Goal: Transaction & Acquisition: Purchase product/service

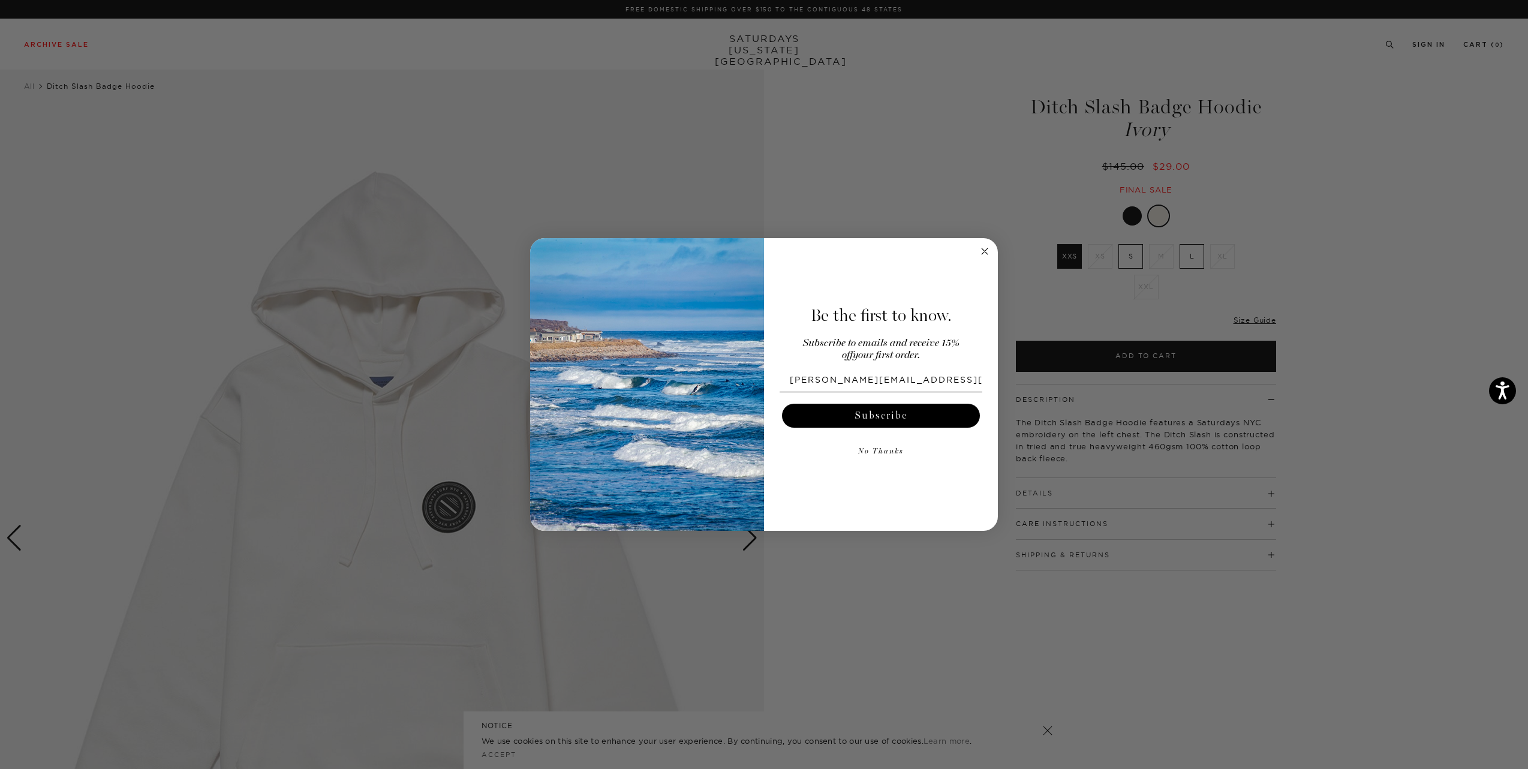
type input "benjamin.perrier.g@gmail.com"
click at [874, 407] on button "Subscribe" at bounding box center [881, 415] width 198 height 24
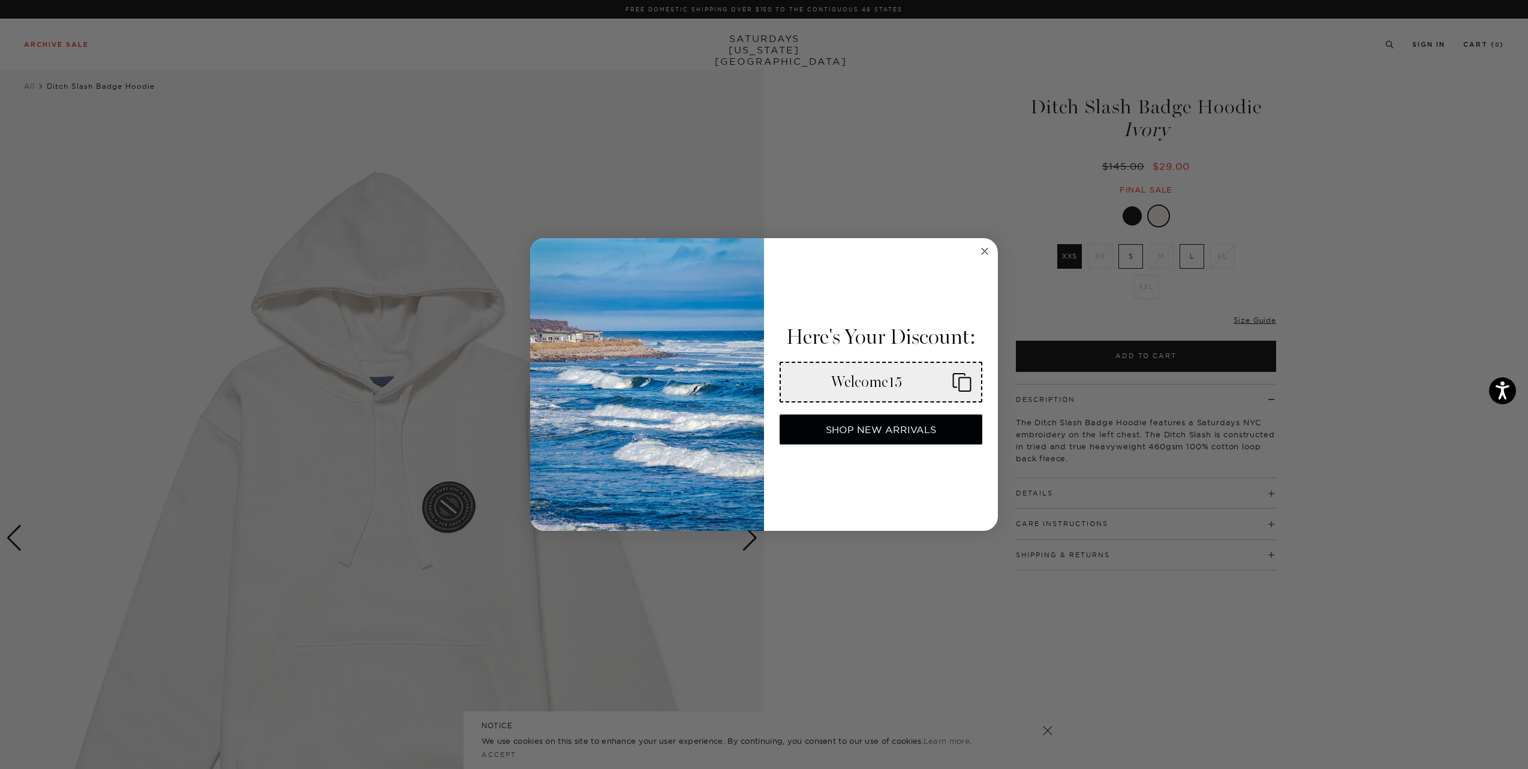
click at [960, 379] on icon "Copy coupon code" at bounding box center [956, 381] width 29 height 19
click at [1362, 350] on div "Close dialog Here's Your Discount: Welcome15 SHOP NEW ARRIVALS Submit" at bounding box center [764, 384] width 1528 height 769
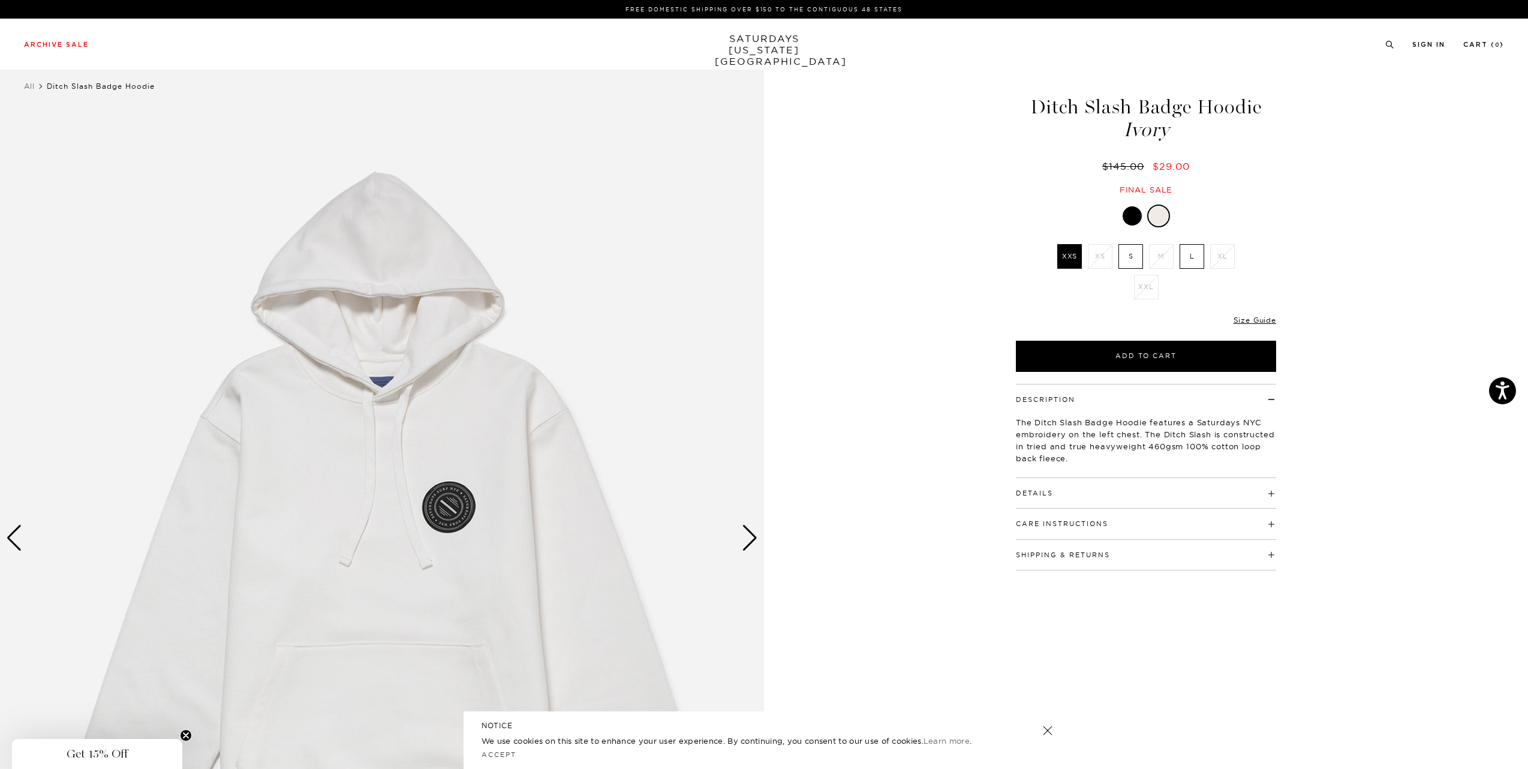
click at [1196, 261] on label "L" at bounding box center [1191, 256] width 25 height 25
click at [0, 0] on input "L" at bounding box center [0, 0] width 0 height 0
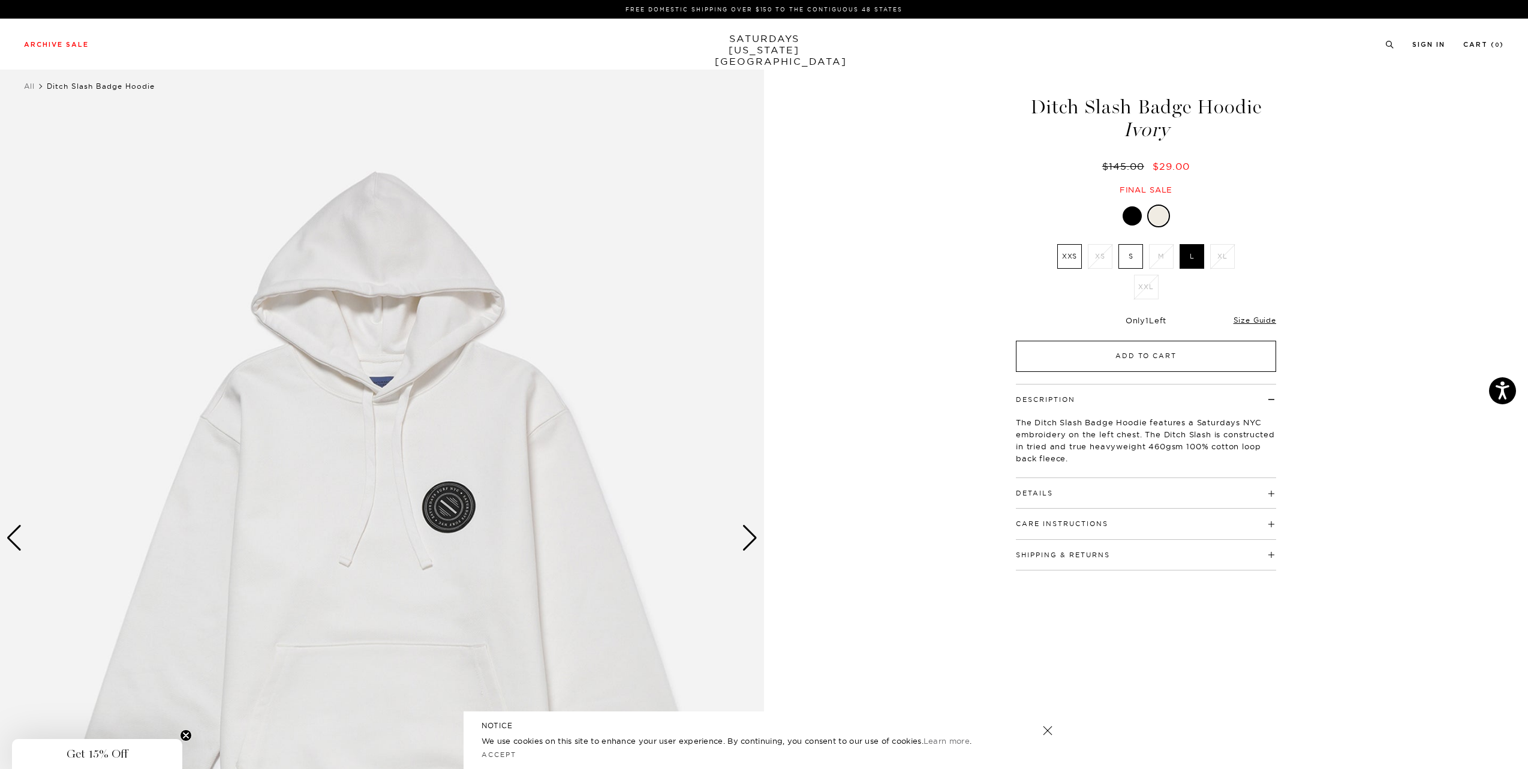
click at [1133, 347] on button "Add to Cart" at bounding box center [1146, 356] width 260 height 31
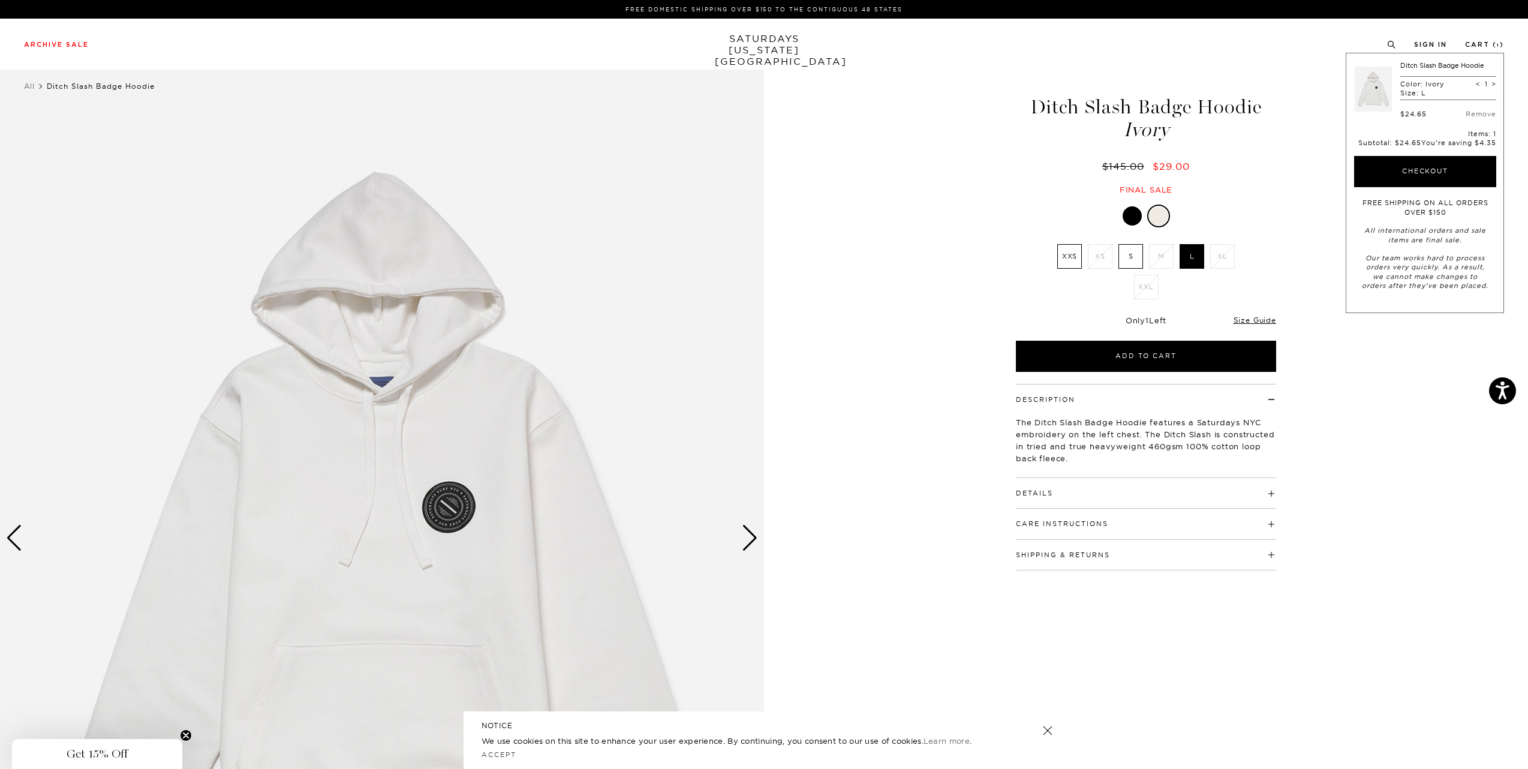
click at [1127, 216] on div at bounding box center [1131, 215] width 19 height 19
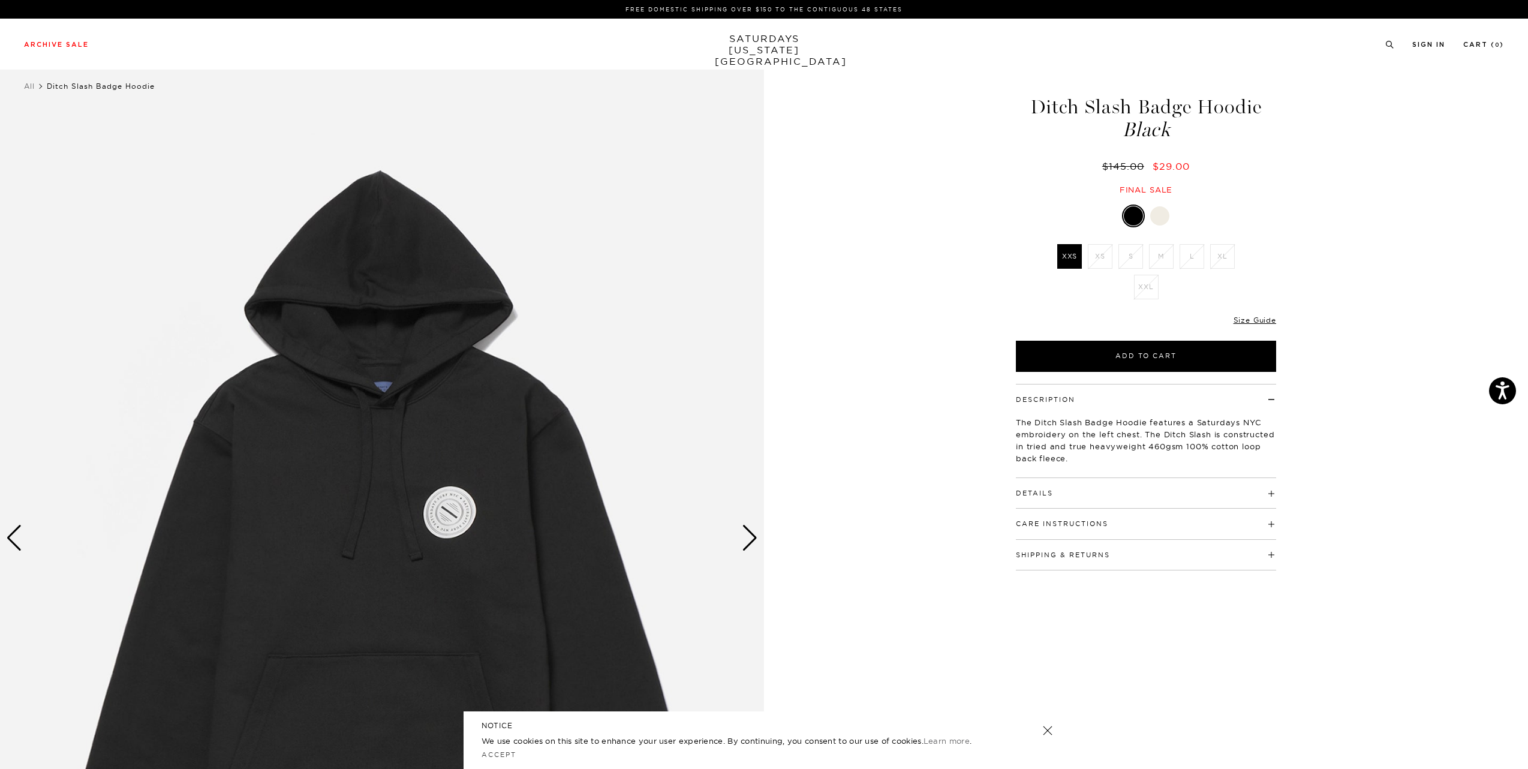
click at [1067, 312] on div "Only 0 Left Size Guide" at bounding box center [1146, 324] width 260 height 32
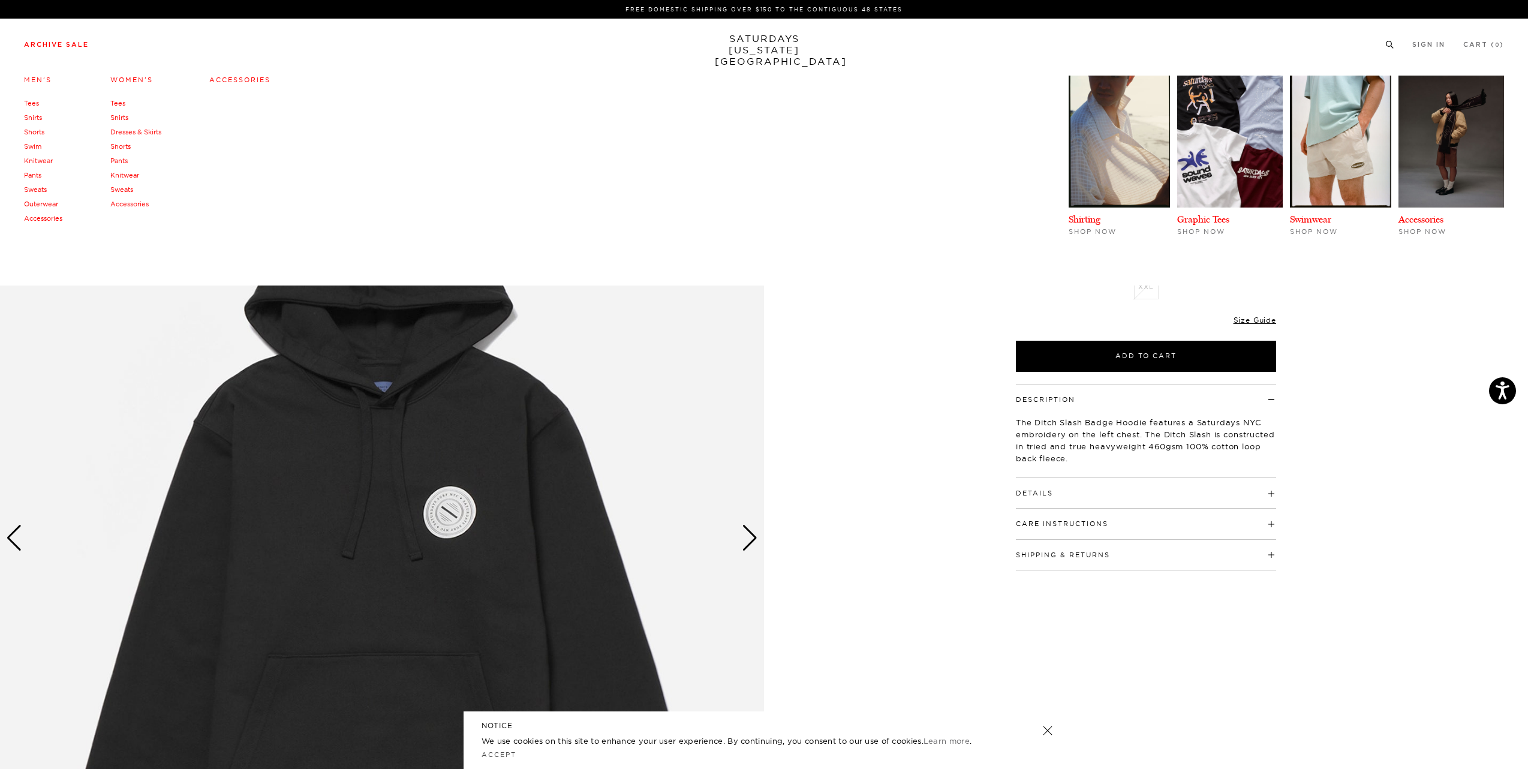
click at [40, 46] on link "Archive Sale" at bounding box center [56, 44] width 65 height 7
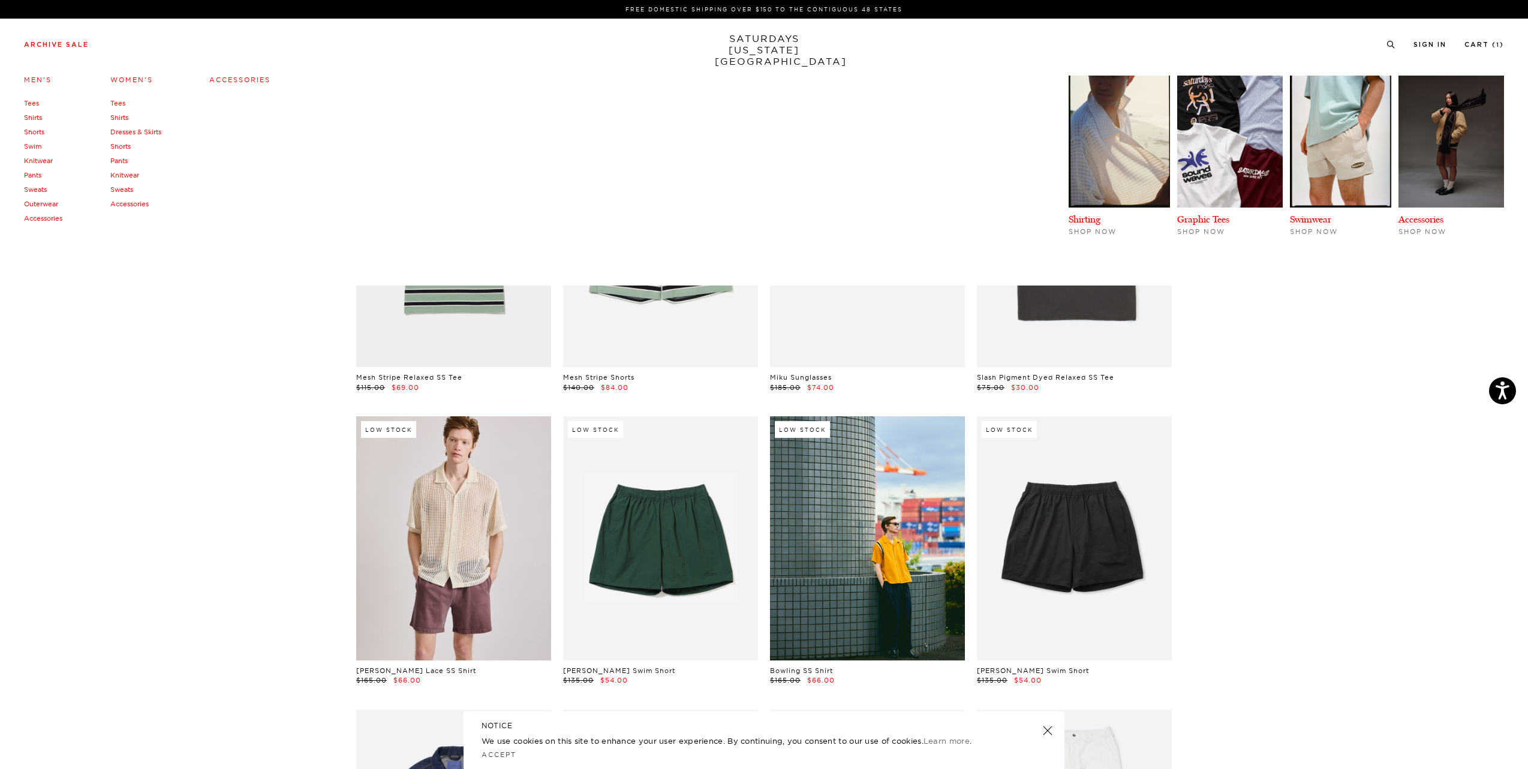
click at [33, 80] on link "Men's" at bounding box center [38, 80] width 28 height 8
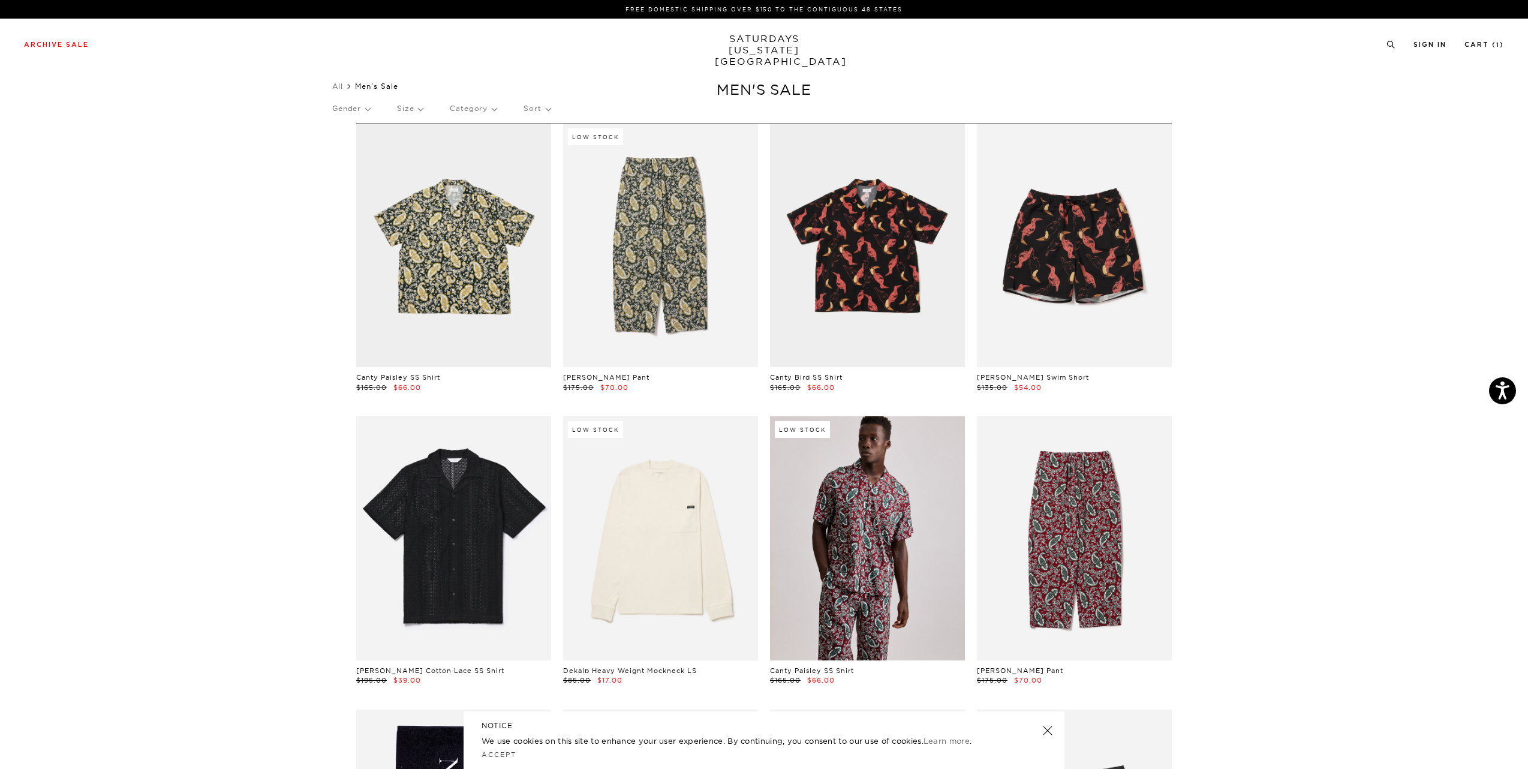
click at [544, 115] on p "Sort" at bounding box center [536, 109] width 26 height 28
click at [562, 164] on p "Price (Highest-lowest)" at bounding box center [569, 166] width 92 height 16
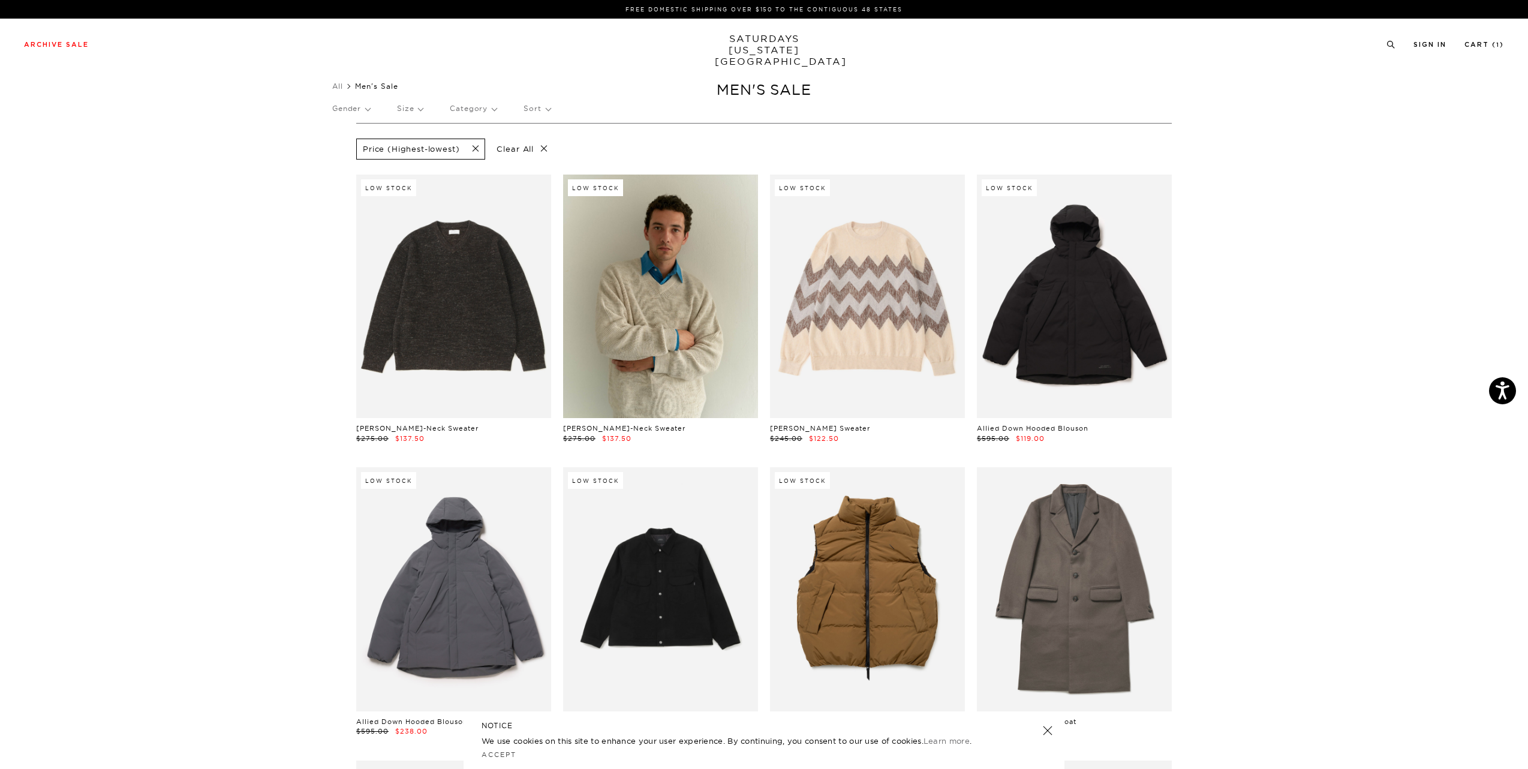
click at [423, 109] on p "Size" at bounding box center [410, 109] width 26 height 28
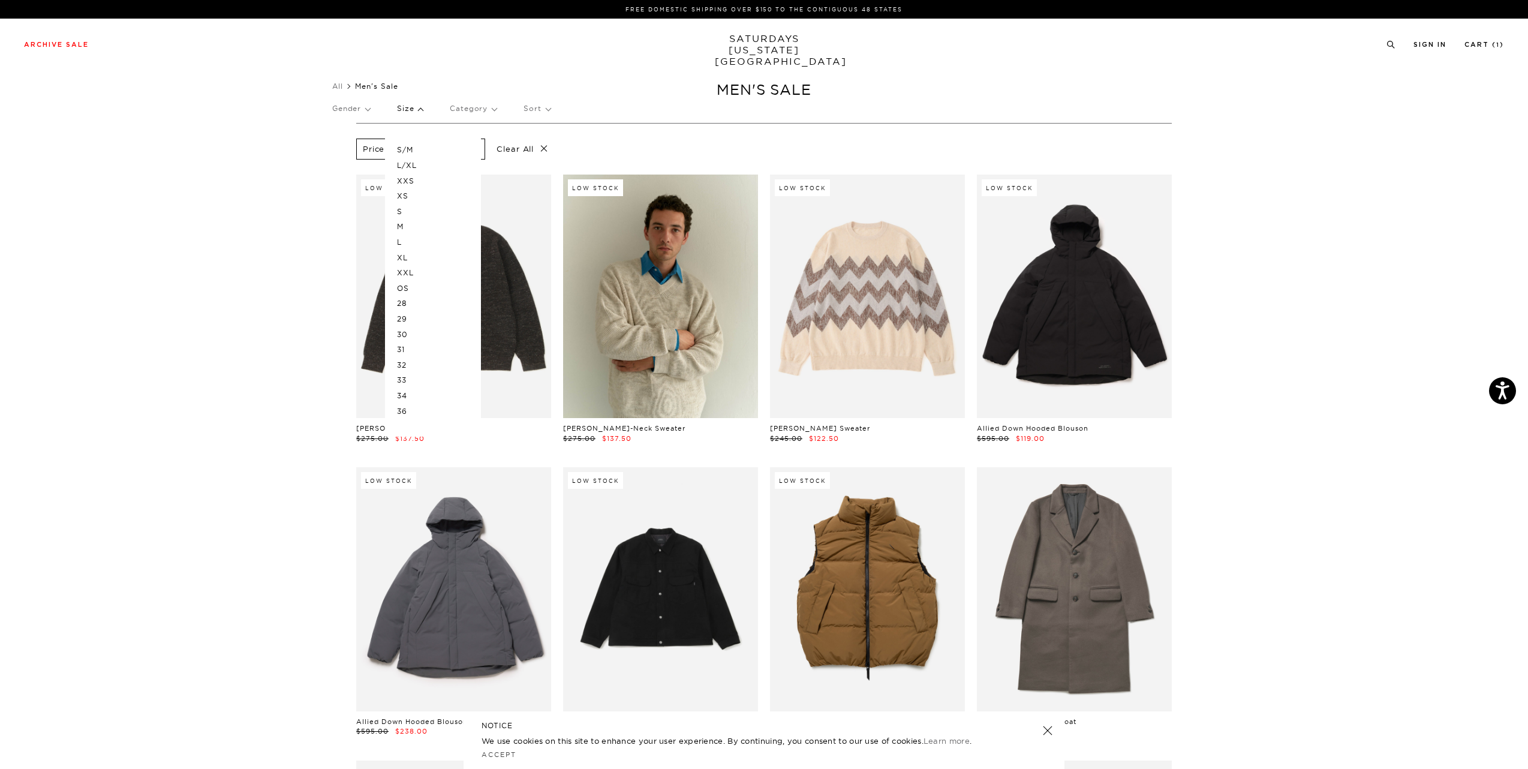
click at [406, 226] on p "M" at bounding box center [433, 227] width 72 height 16
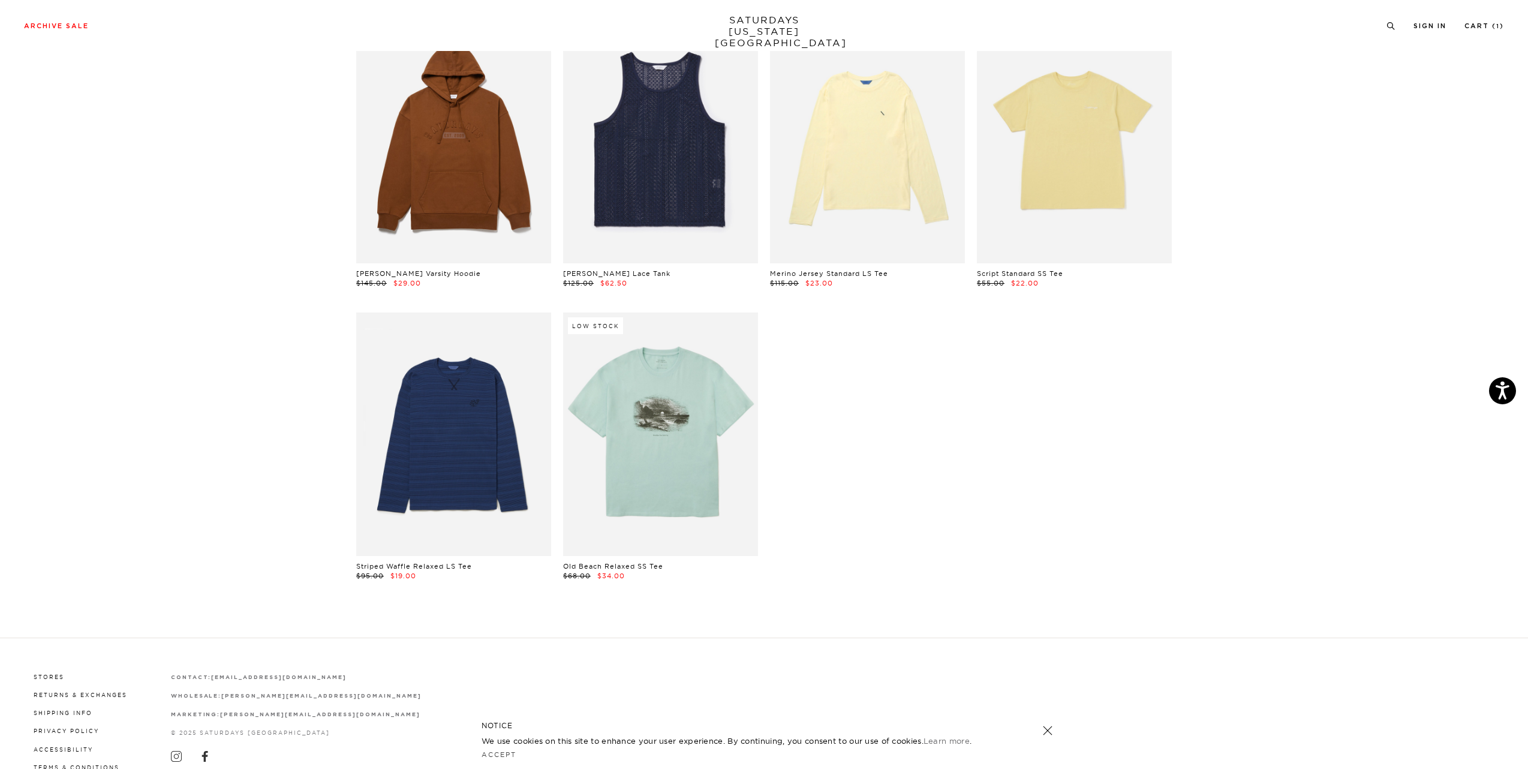
scroll to position [3379, 0]
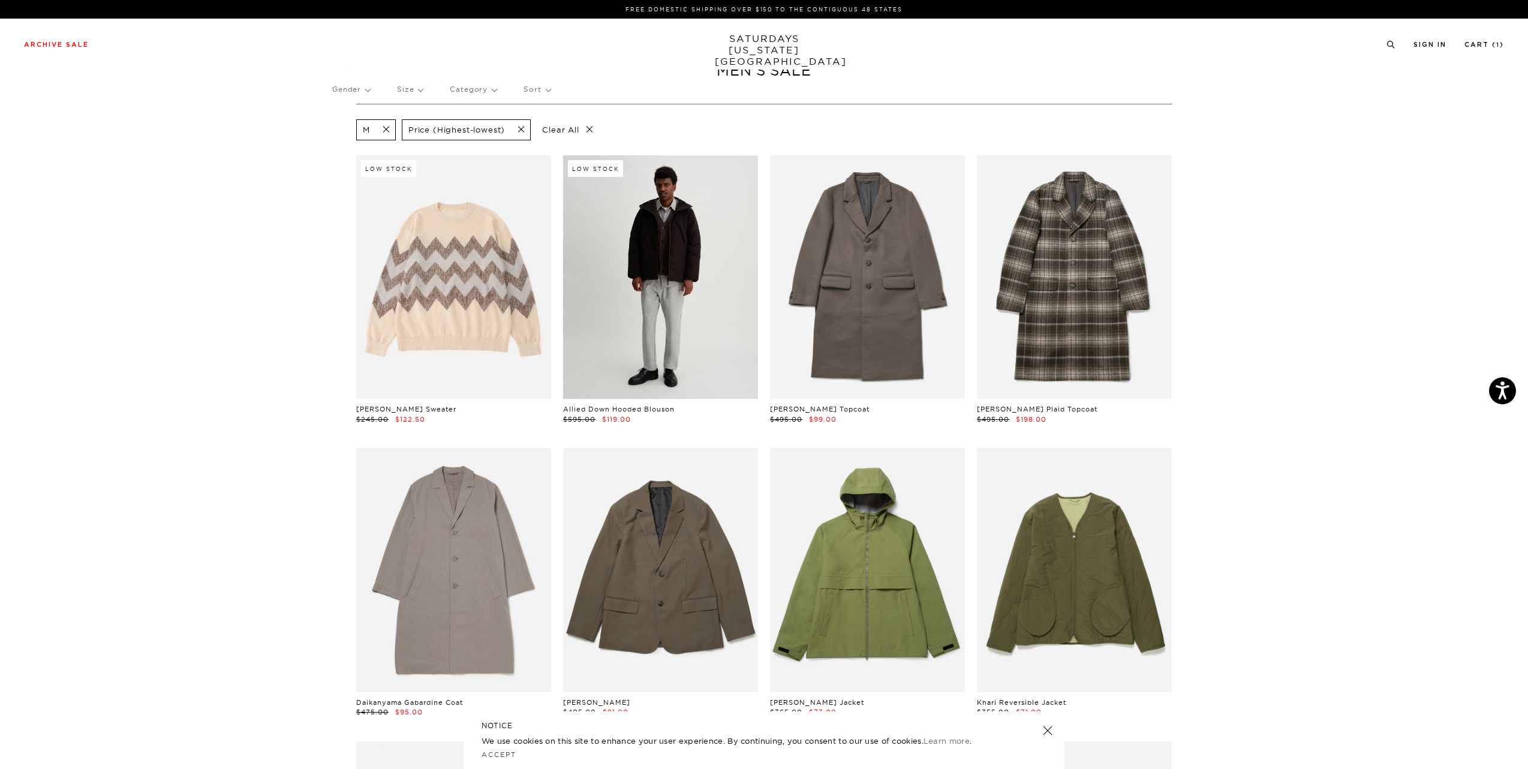
scroll to position [0, 0]
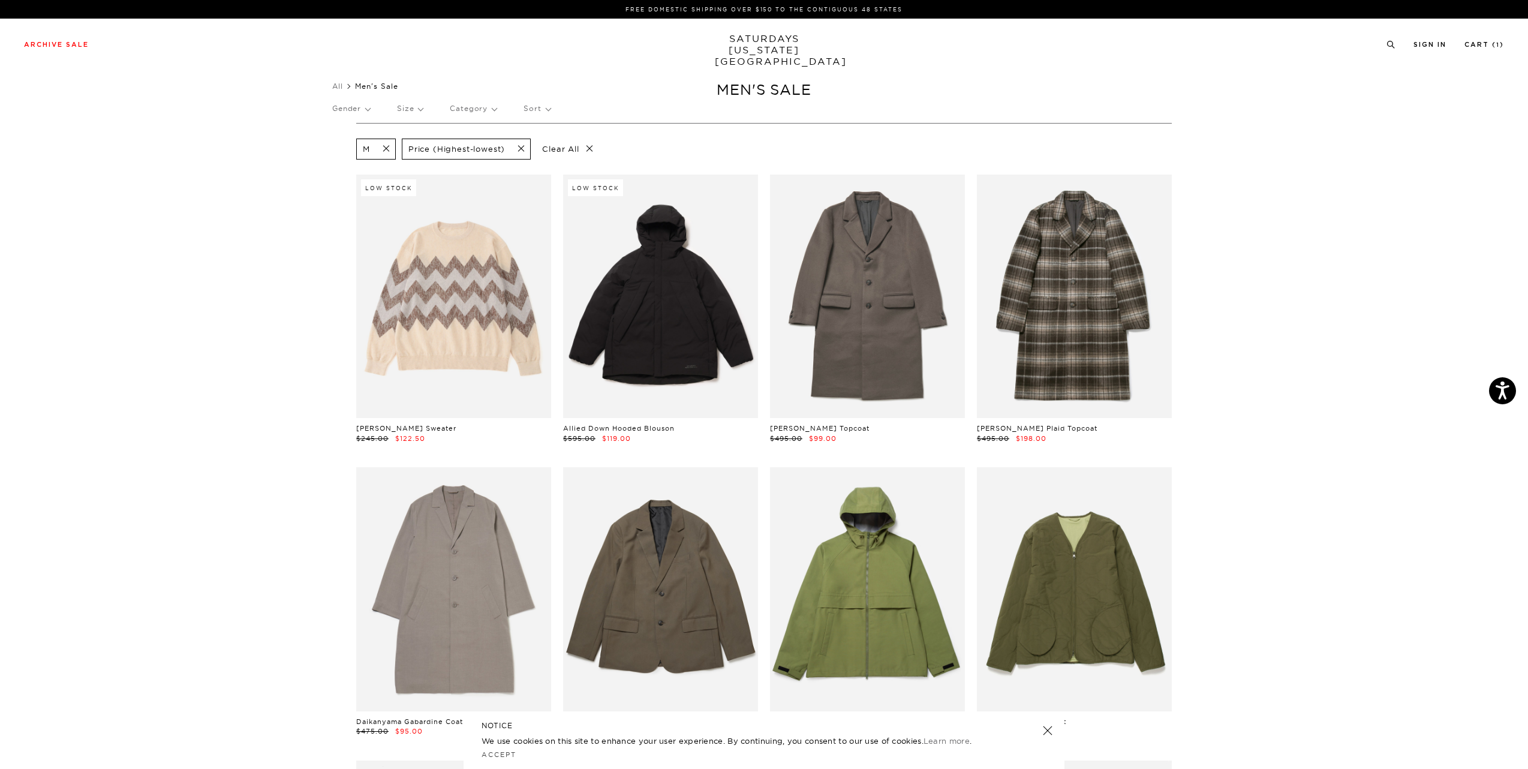
click at [383, 149] on span at bounding box center [382, 148] width 25 height 11
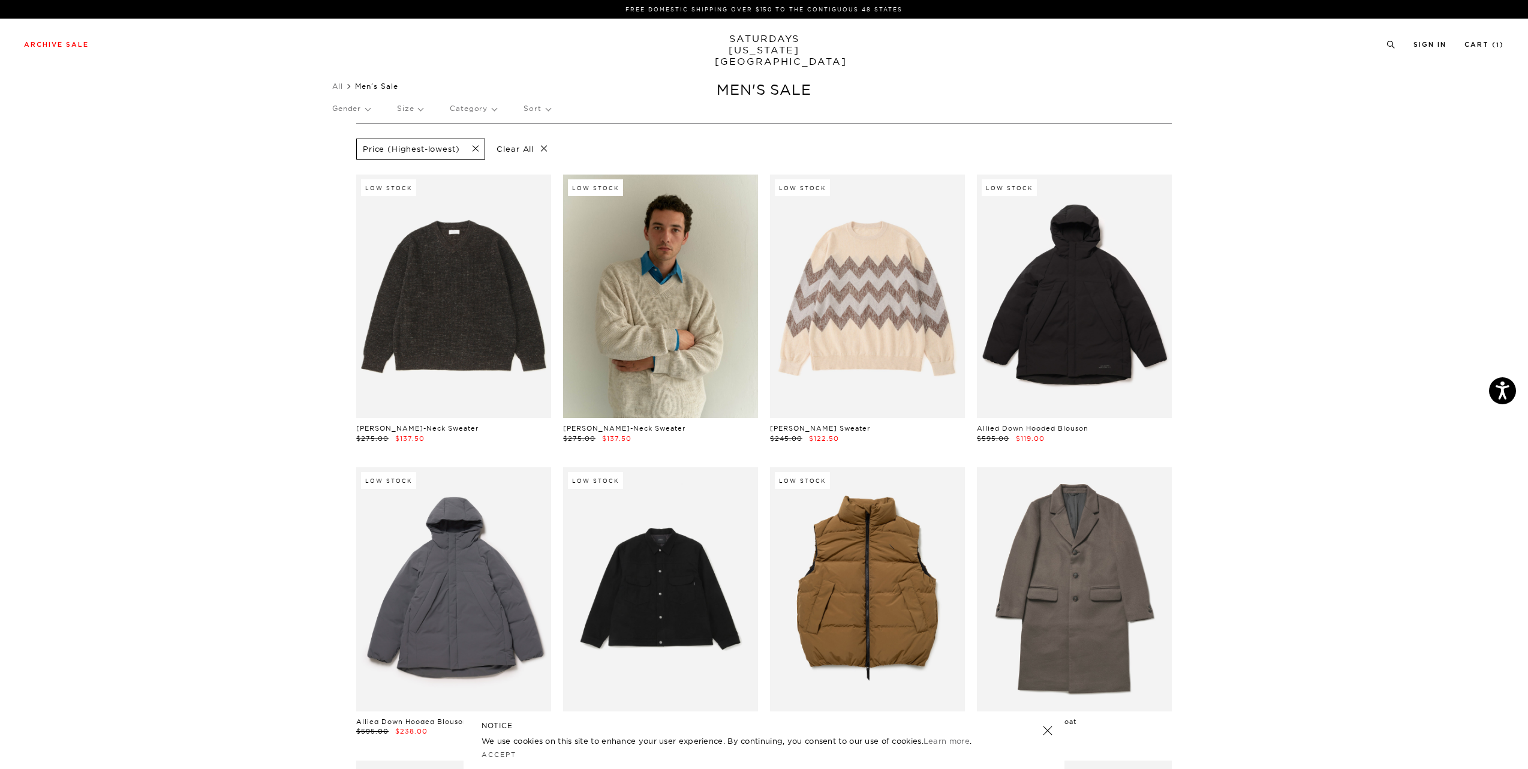
click at [362, 108] on p "Gender" at bounding box center [351, 109] width 38 height 28
click at [415, 111] on p "Size" at bounding box center [410, 109] width 26 height 28
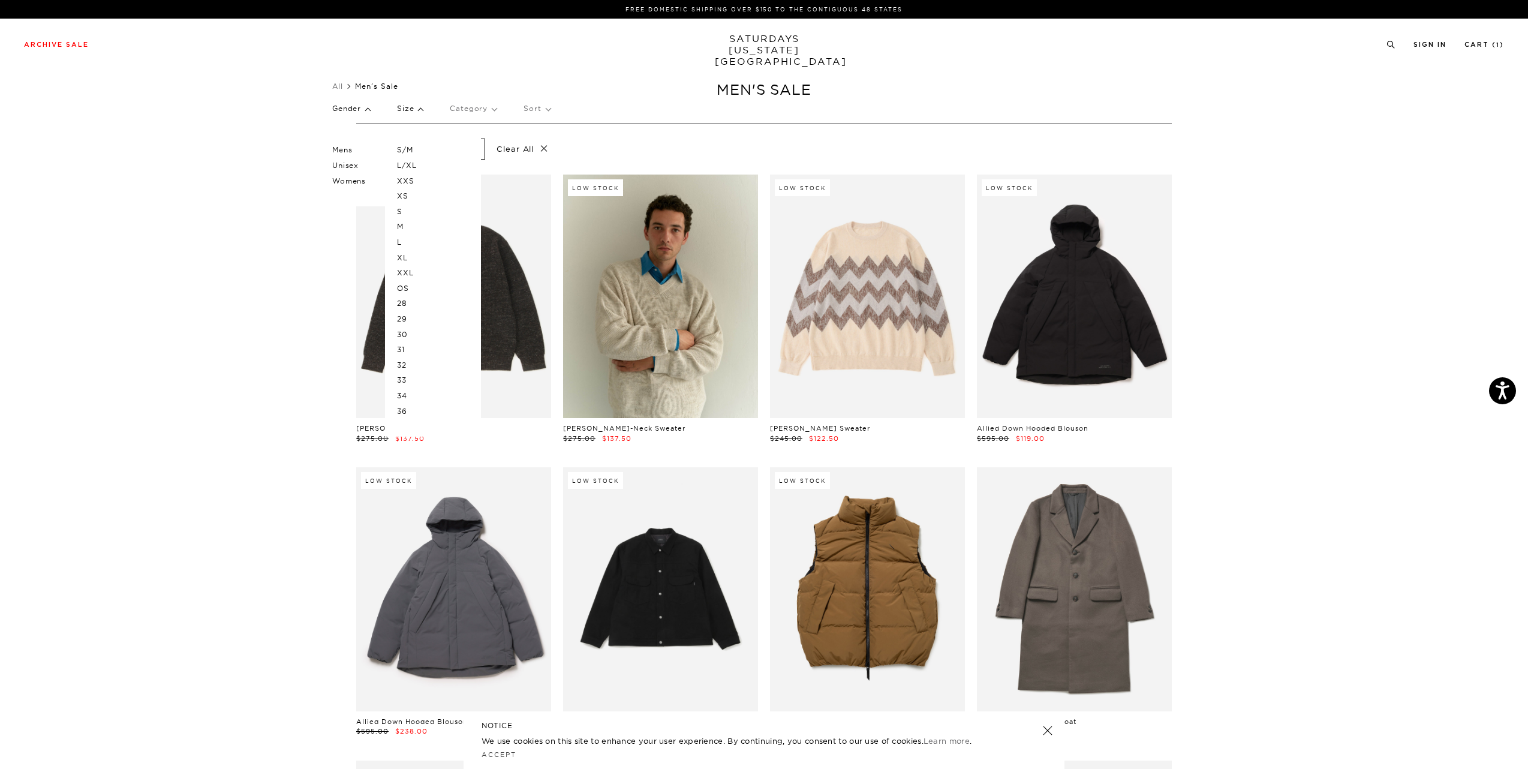
click at [405, 364] on p "32" at bounding box center [433, 365] width 72 height 16
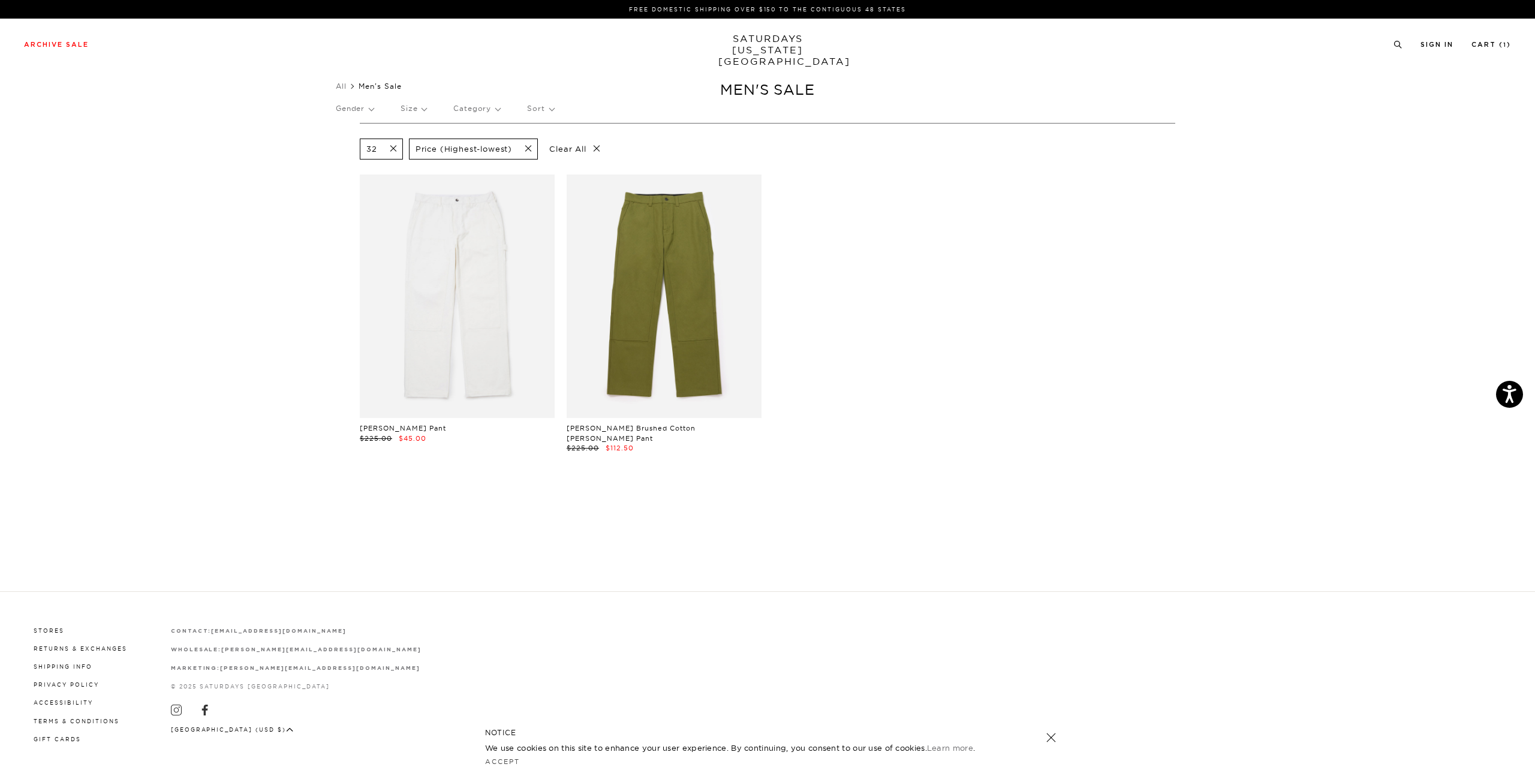
click at [418, 112] on p "Size" at bounding box center [413, 109] width 26 height 28
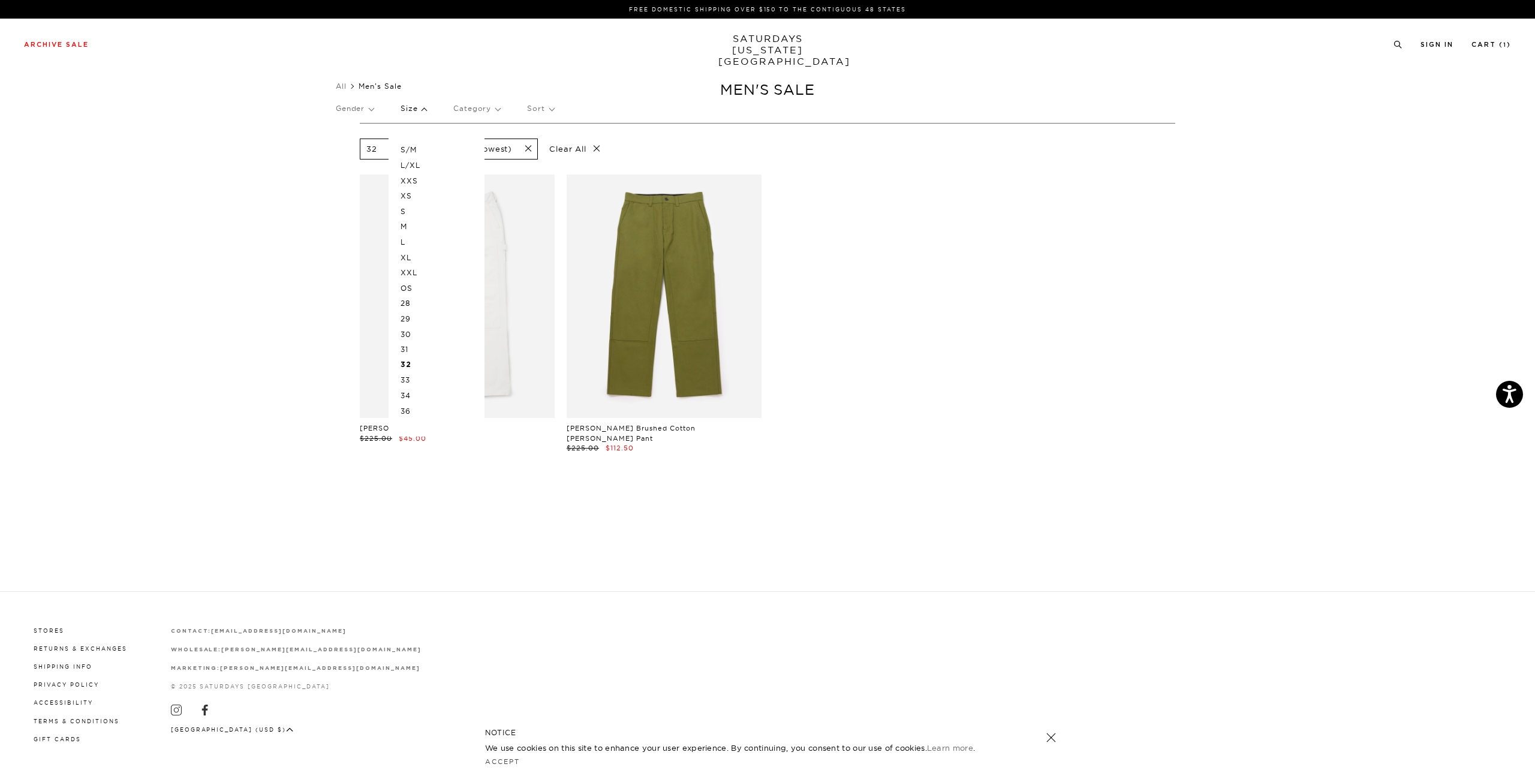
click at [400, 241] on div "S/M L/XL XXS XS S M L XL XXL OS 28 29 30 31 32 33 34 36" at bounding box center [436, 280] width 96 height 312
click at [404, 241] on p "L" at bounding box center [436, 242] width 72 height 16
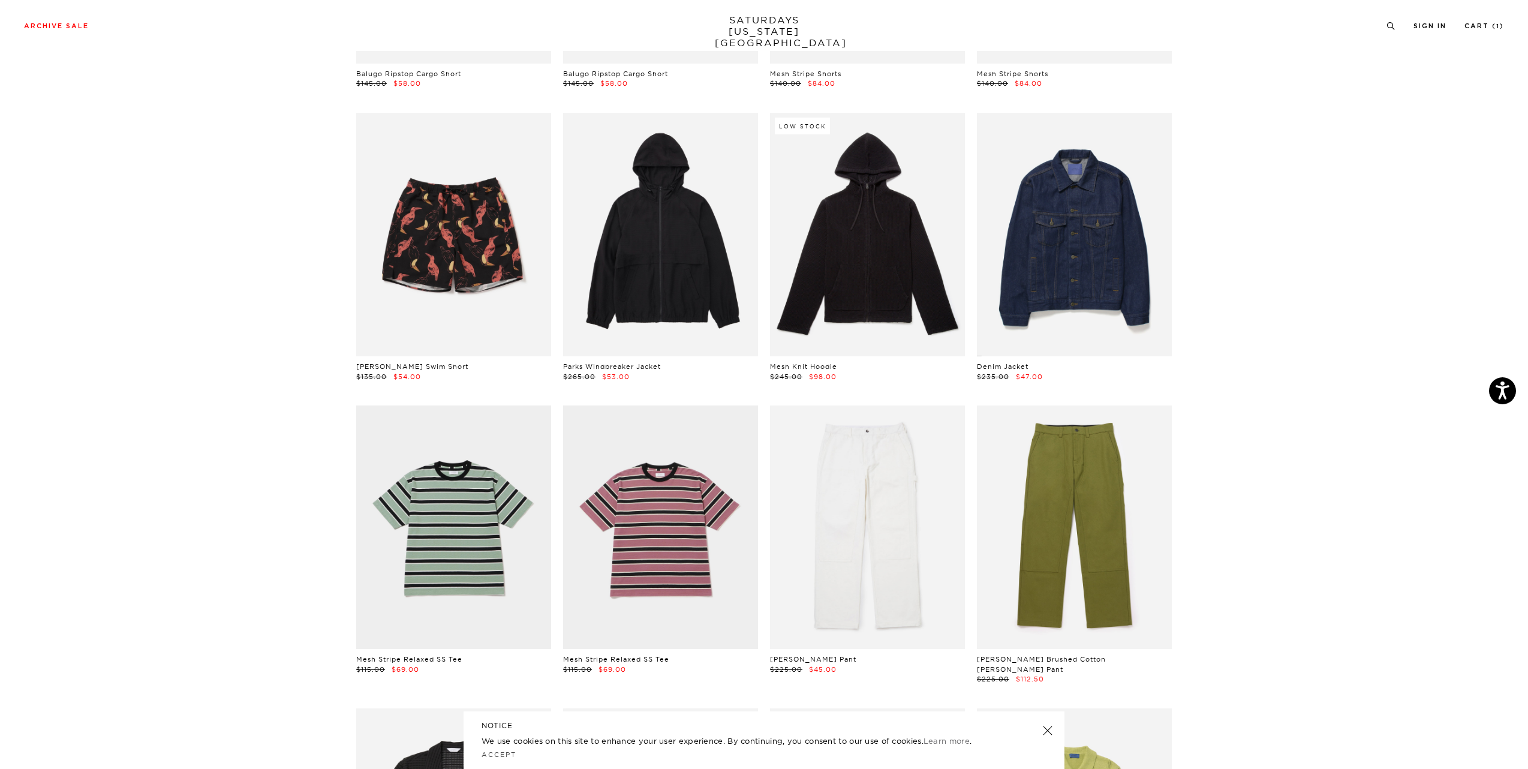
scroll to position [2108, 0]
